Goal: Task Accomplishment & Management: Use online tool/utility

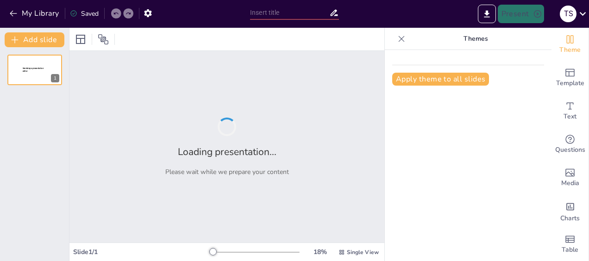
type input "SmartSpace Monitor: Revolucionando la Gestión de Espacios Cerrados"
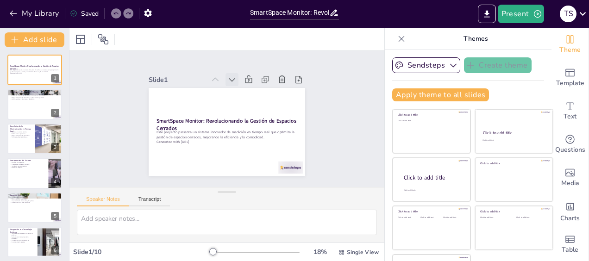
click at [231, 76] on icon at bounding box center [236, 81] width 10 height 10
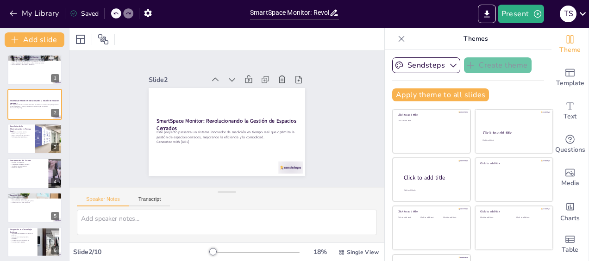
click at [231, 76] on icon at bounding box center [236, 81] width 10 height 10
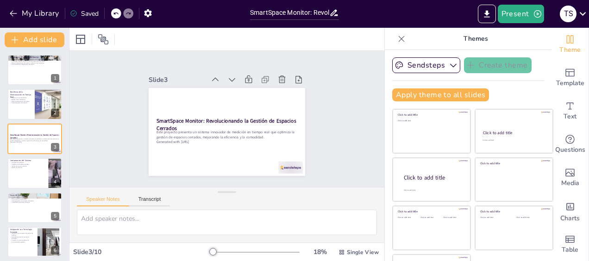
click at [227, 75] on icon at bounding box center [231, 79] width 9 height 9
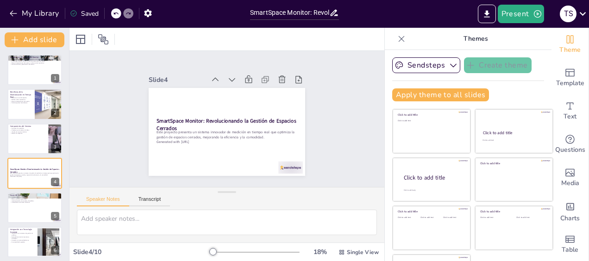
click at [227, 75] on icon at bounding box center [231, 79] width 9 height 9
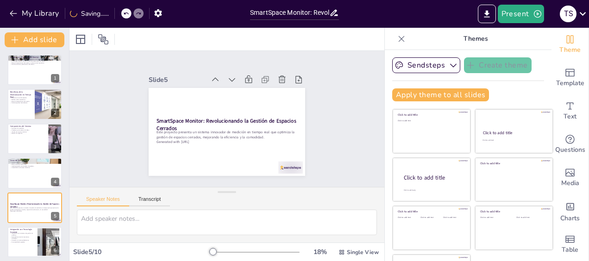
click at [227, 75] on icon at bounding box center [231, 79] width 9 height 9
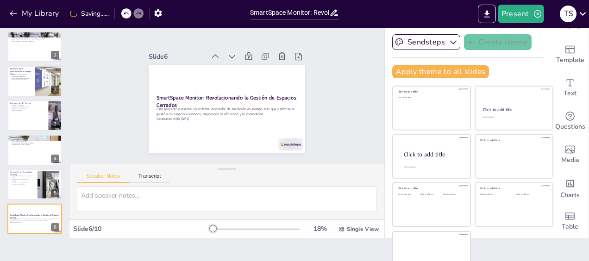
scroll to position [36, 0]
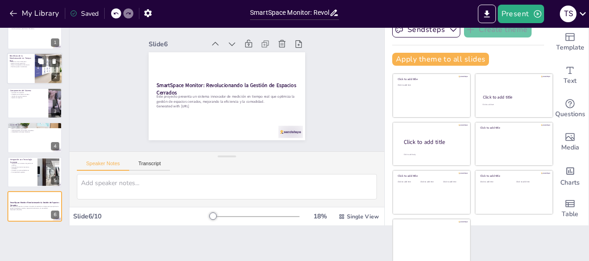
click at [34, 72] on div at bounding box center [35, 69] width 56 height 32
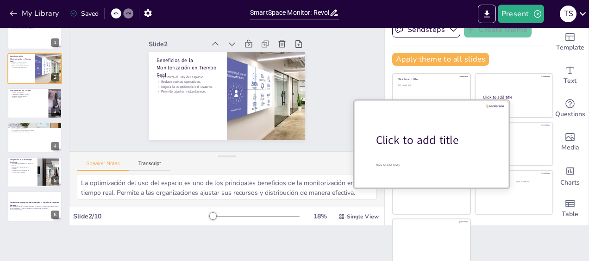
click at [410, 145] on div "Click to add title" at bounding box center [435, 140] width 118 height 16
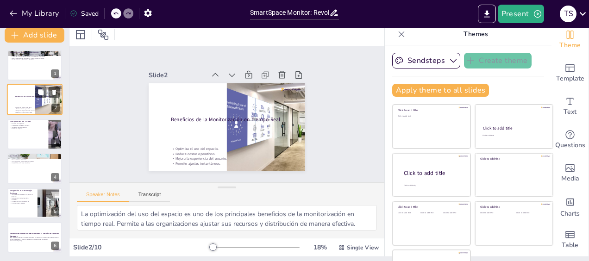
scroll to position [0, 0]
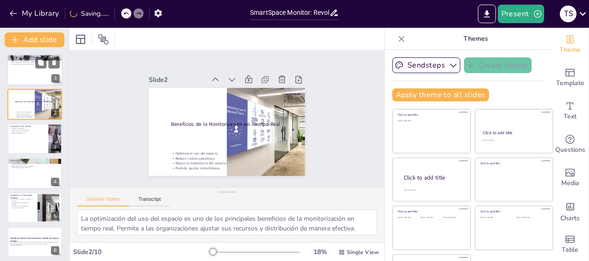
click at [32, 81] on div at bounding box center [35, 70] width 56 height 32
type textarea "La monitorización continua es uno de los aspectos más destacados de SmartSpace …"
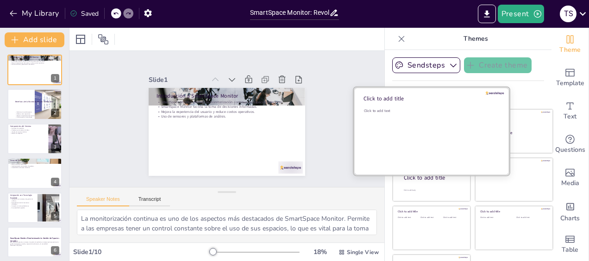
click at [408, 121] on div "Click to add text" at bounding box center [430, 136] width 132 height 57
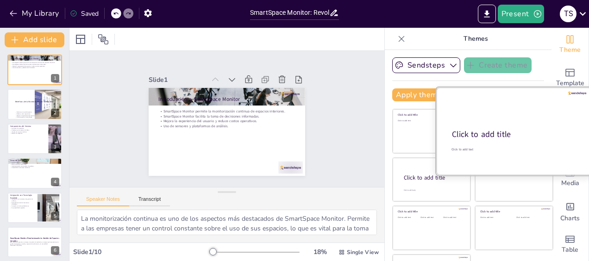
click at [497, 121] on div at bounding box center [514, 132] width 156 height 88
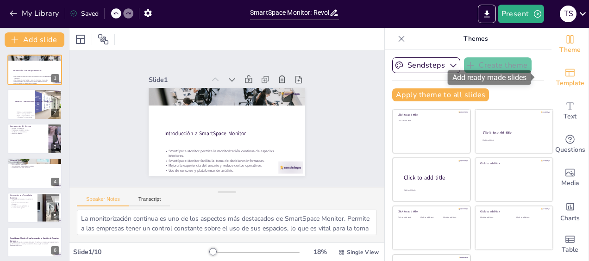
click at [556, 80] on span "Template" at bounding box center [570, 83] width 28 height 10
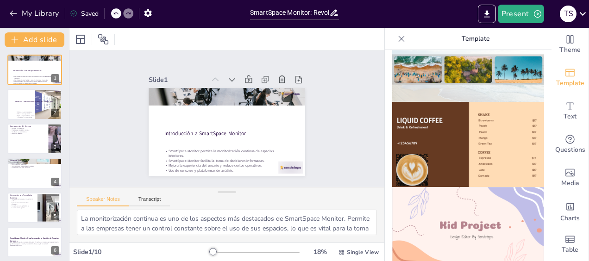
scroll to position [649, 0]
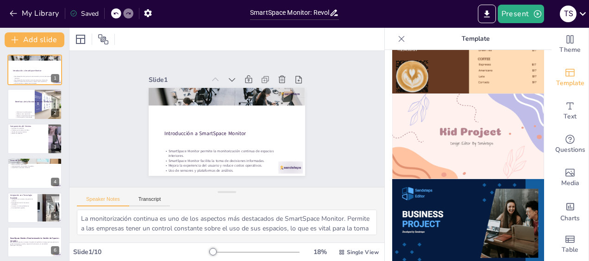
click at [442, 179] on img at bounding box center [468, 222] width 152 height 86
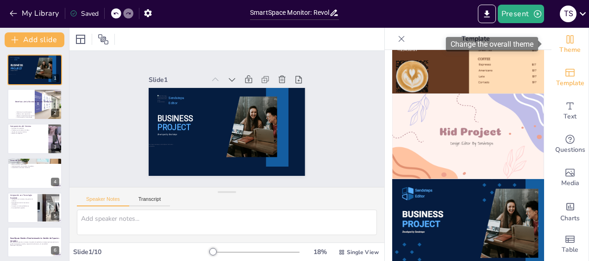
click at [564, 52] on span "Theme" at bounding box center [570, 50] width 21 height 10
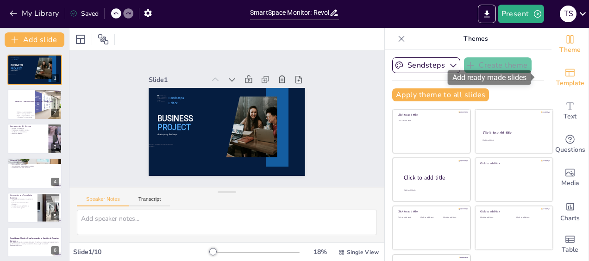
click at [561, 79] on span "Template" at bounding box center [570, 83] width 28 height 10
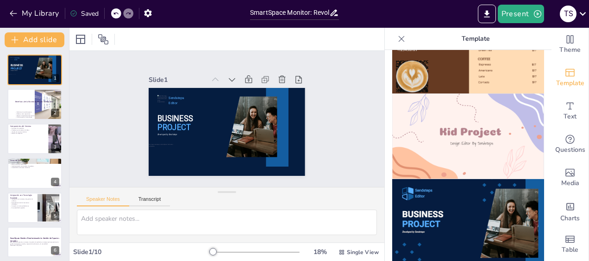
click at [435, 192] on img at bounding box center [468, 222] width 152 height 86
click at [565, 108] on icon "Add text boxes" at bounding box center [570, 106] width 11 height 11
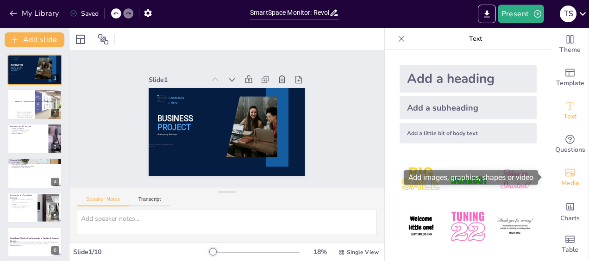
click at [565, 178] on icon "Add images, graphics, shapes or video" at bounding box center [570, 172] width 11 height 11
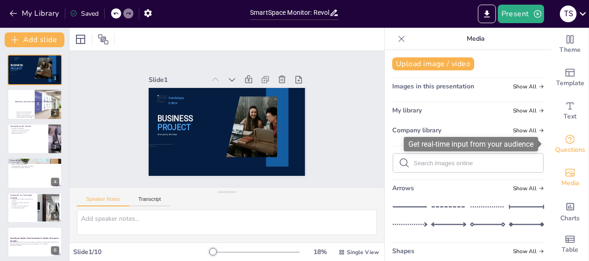
click at [564, 148] on span "Questions" at bounding box center [570, 150] width 30 height 10
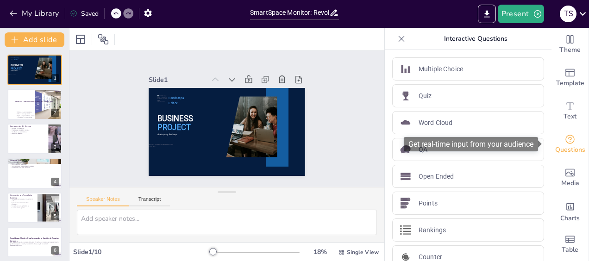
scroll to position [7, 0]
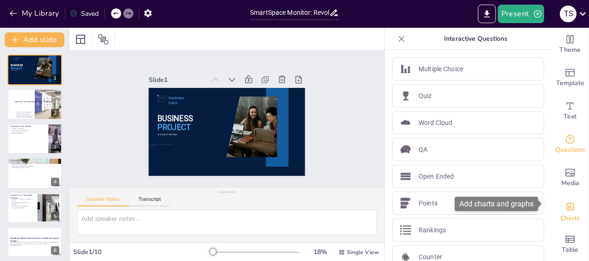
click at [564, 214] on span "Charts" at bounding box center [570, 219] width 19 height 10
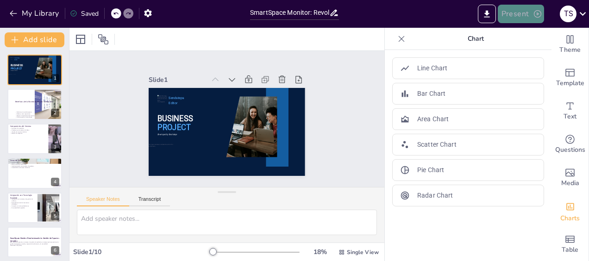
click at [502, 15] on button "Present" at bounding box center [521, 14] width 46 height 19
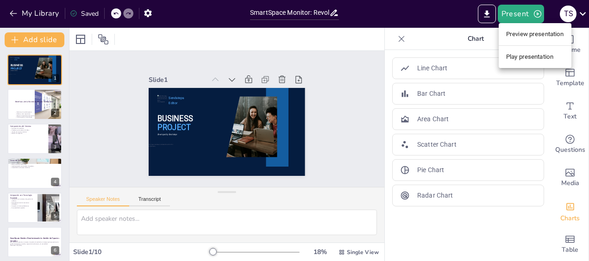
click at [513, 38] on li "Preview presentation" at bounding box center [535, 34] width 73 height 15
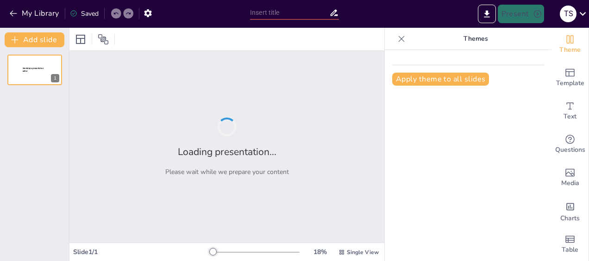
type input "SmartSpace Monitor: Revolucionando la Gestión de Espacios Cerrados"
click at [483, 18] on icon "Export to PowerPoint" at bounding box center [487, 14] width 10 height 10
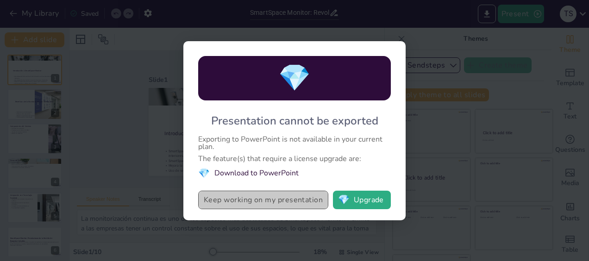
click at [265, 209] on button "Keep working on my presentation" at bounding box center [263, 200] width 130 height 19
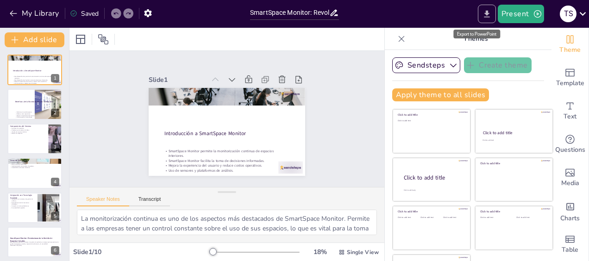
click at [488, 19] on button "Export to PowerPoint" at bounding box center [487, 14] width 18 height 19
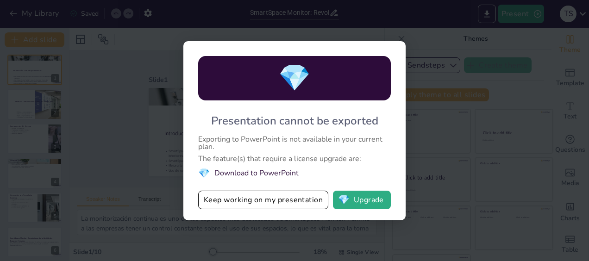
click at [107, 154] on div "💎 Presentation cannot be exported Exporting to PowerPoint is not available in y…" at bounding box center [294, 130] width 589 height 261
click at [448, 185] on div "💎 Presentation cannot be exported Exporting to PowerPoint is not available in y…" at bounding box center [294, 130] width 589 height 261
click at [317, 202] on button "Keep working on my presentation" at bounding box center [263, 200] width 130 height 19
